Goal: Task Accomplishment & Management: Use online tool/utility

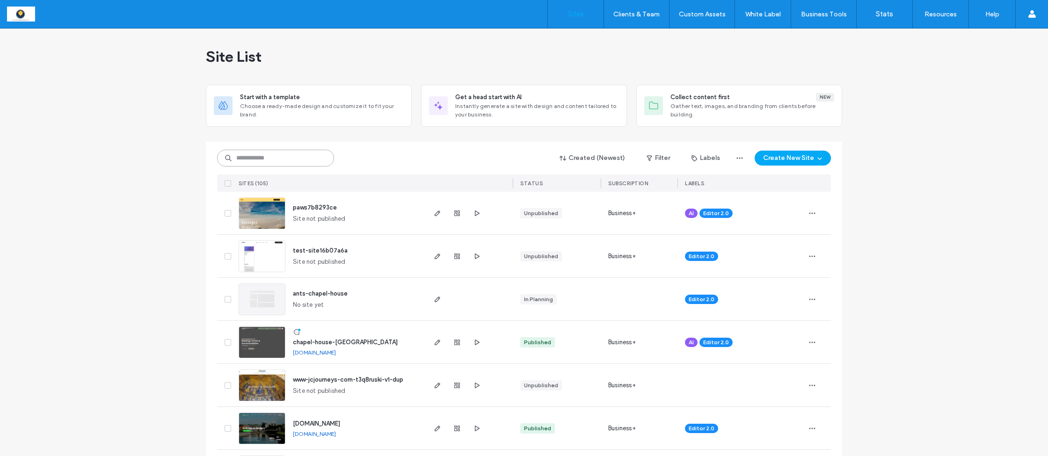
click at [253, 153] on input at bounding box center [275, 158] width 117 height 17
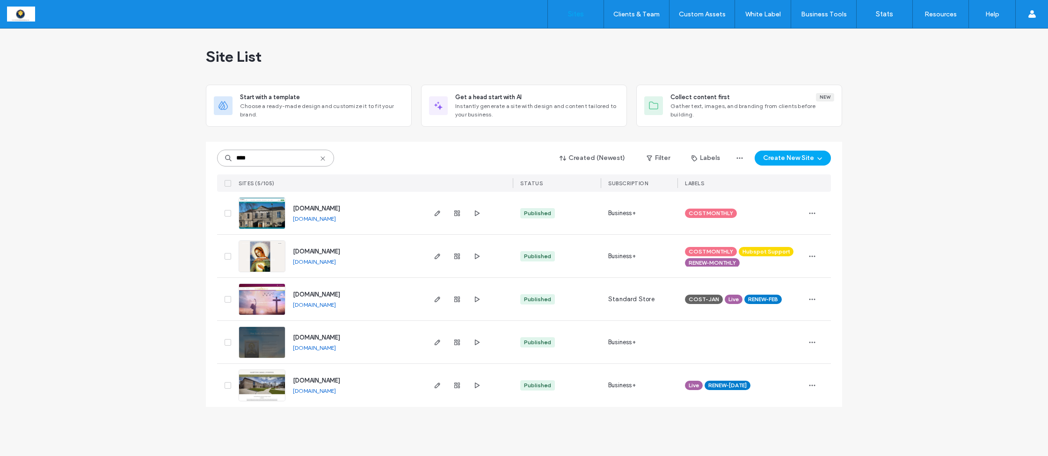
type input "****"
drag, startPoint x: 253, startPoint y: 153, endPoint x: 439, endPoint y: 253, distance: 211.4
click at [439, 253] on icon "button" at bounding box center [437, 256] width 7 height 7
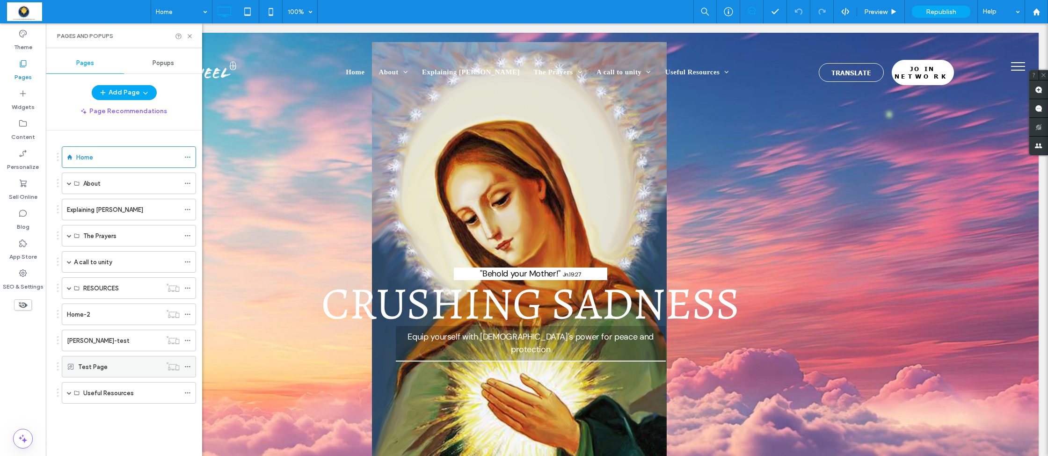
click at [90, 367] on label "Test Page" at bounding box center [92, 367] width 29 height 16
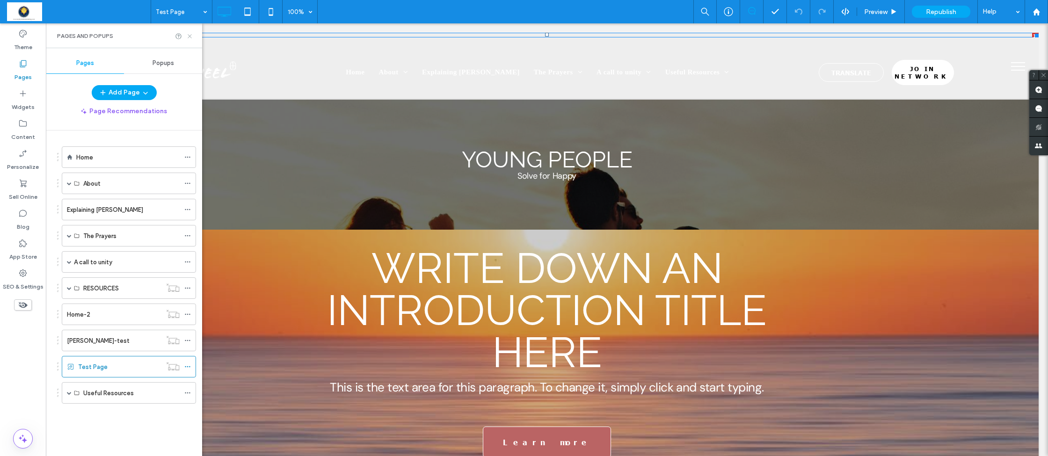
click at [189, 35] on icon at bounding box center [189, 36] width 7 height 7
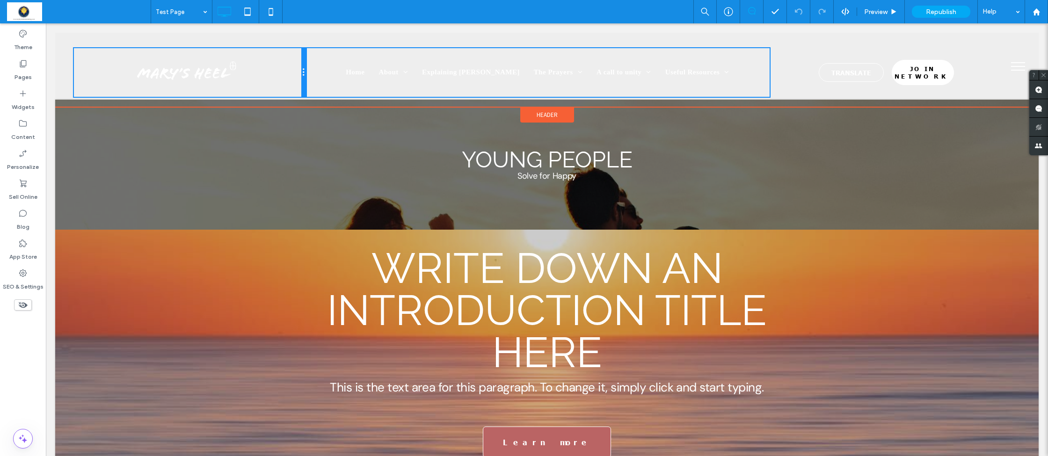
drag, startPoint x: 305, startPoint y: 66, endPoint x: 273, endPoint y: 60, distance: 32.3
click at [273, 60] on div "Click To Paste" at bounding box center [190, 72] width 232 height 49
